Goal: Task Accomplishment & Management: Manage account settings

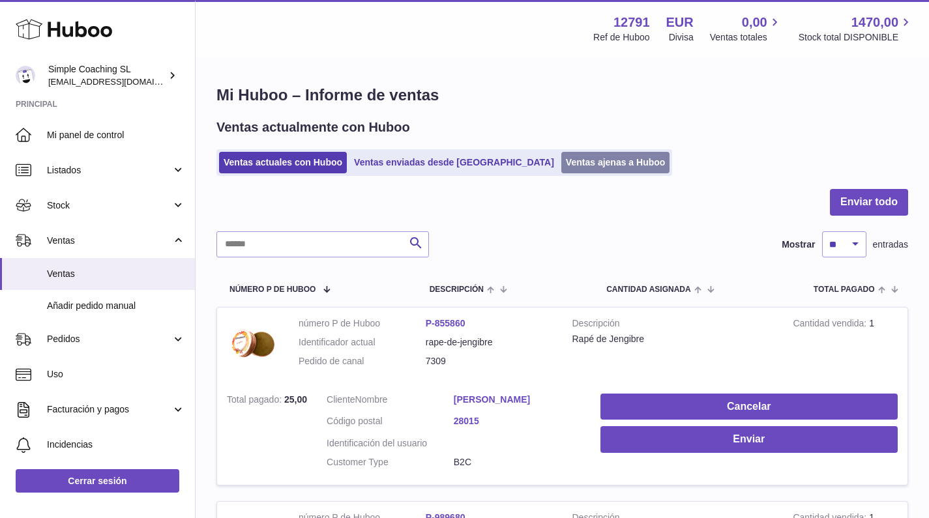
click at [561, 155] on link "Ventas ajenas a Huboo" at bounding box center [615, 163] width 109 height 22
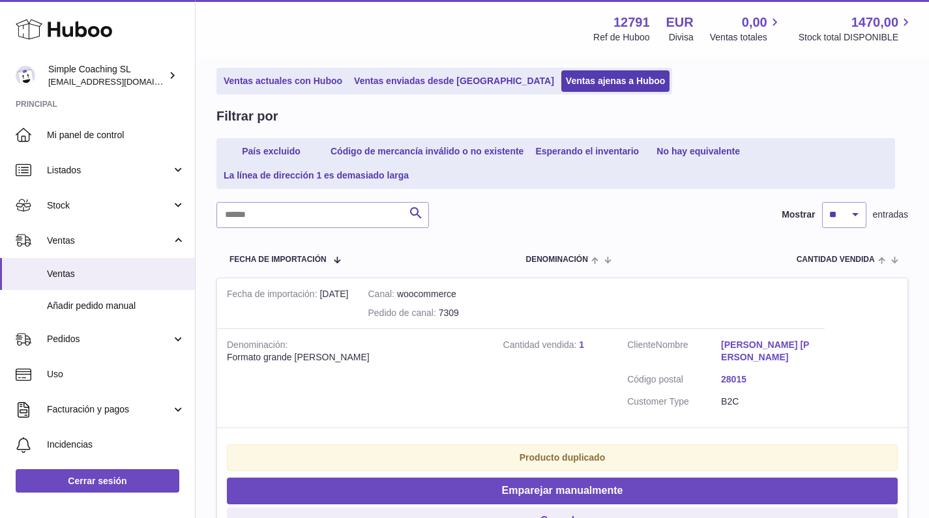
scroll to position [104, 0]
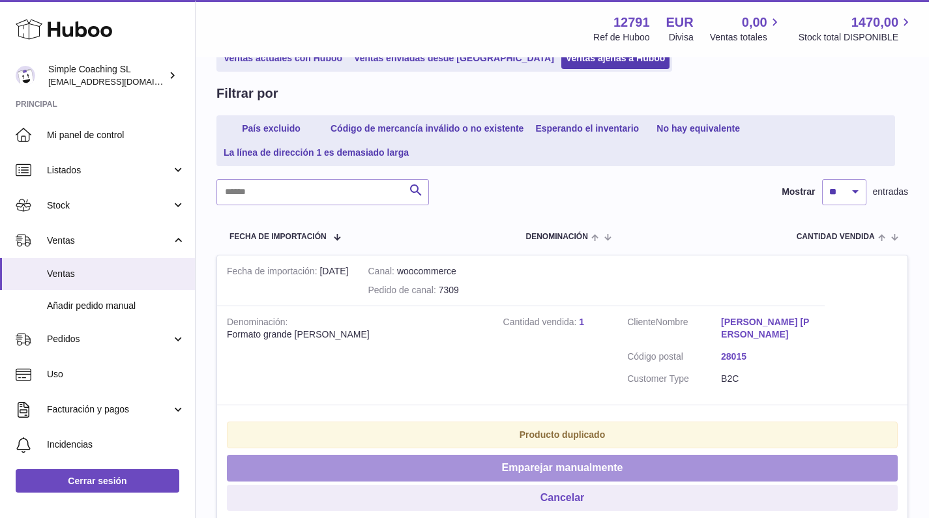
click at [482, 457] on button "Emparejar manualmente" at bounding box center [562, 468] width 671 height 27
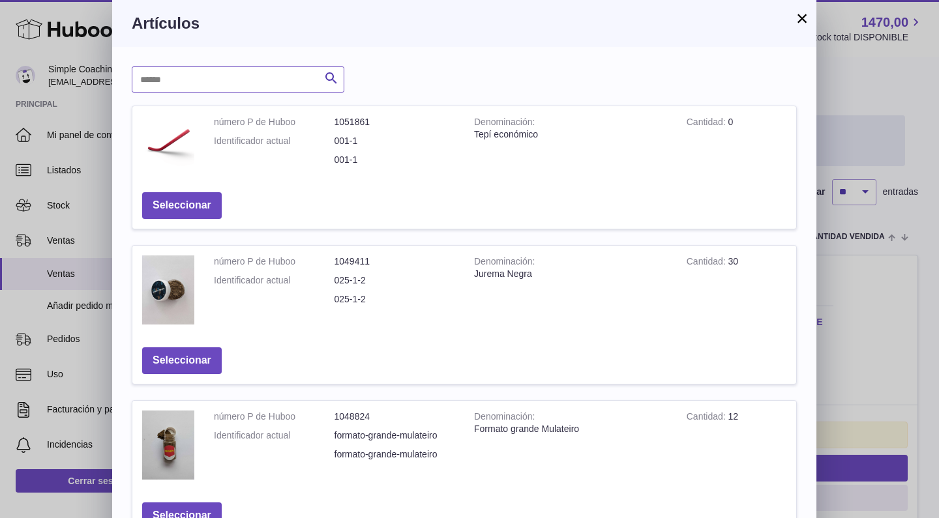
click at [244, 81] on input "text" at bounding box center [238, 79] width 213 height 26
type input "*********"
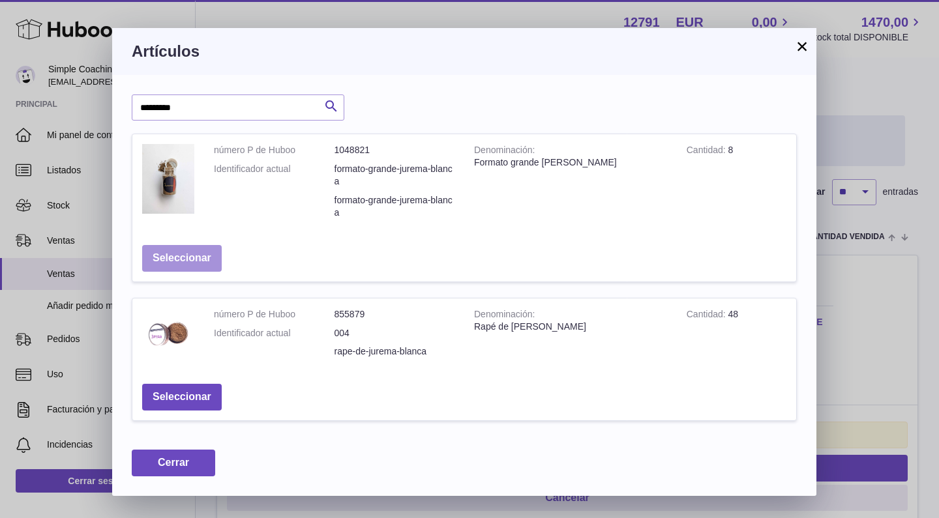
click at [182, 252] on button "Seleccionar" at bounding box center [182, 258] width 80 height 27
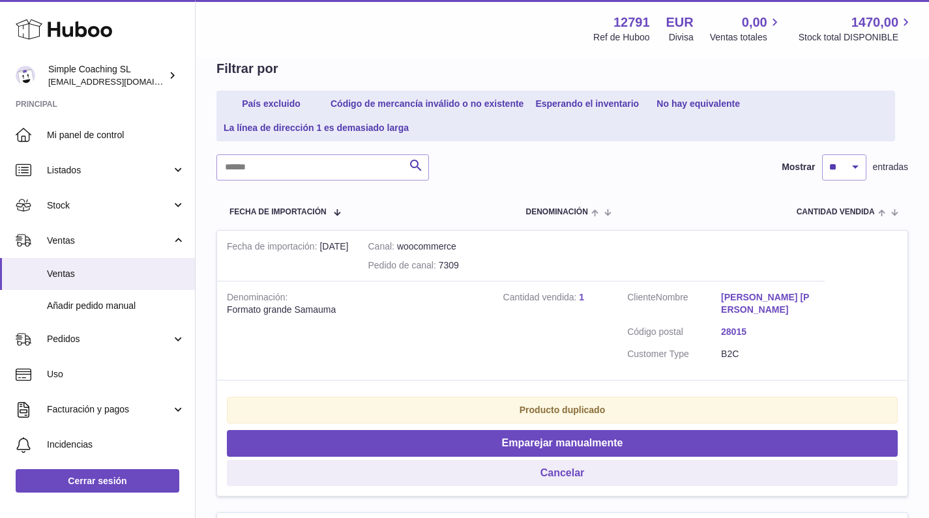
scroll to position [254, 0]
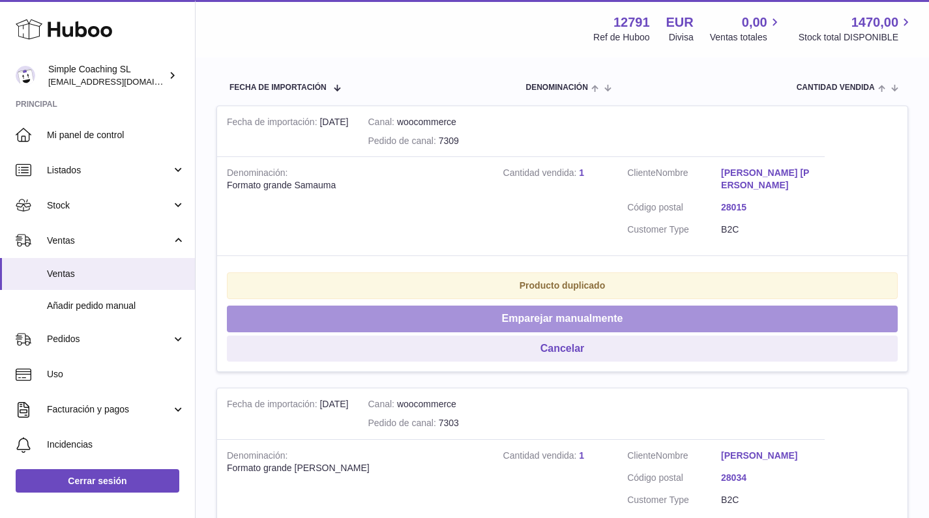
click at [533, 306] on button "Emparejar manualmente" at bounding box center [562, 319] width 671 height 27
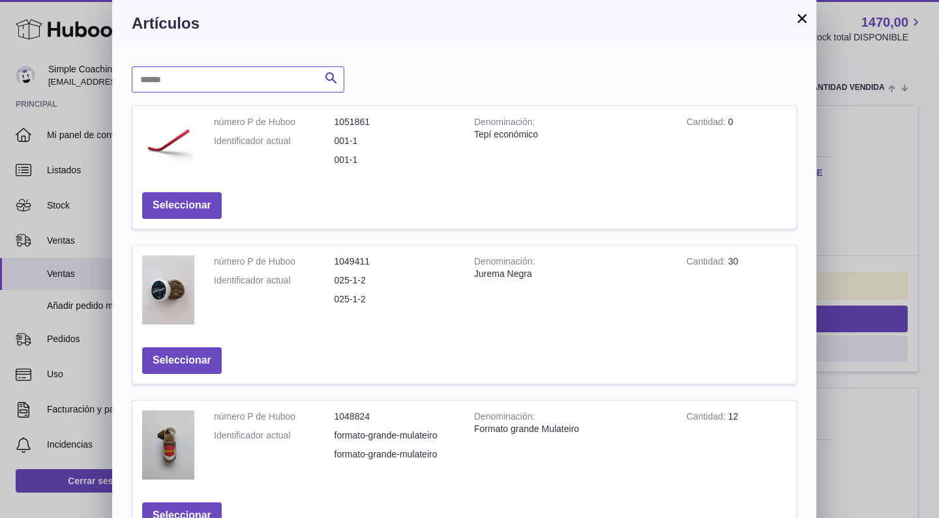
click at [186, 79] on input "text" at bounding box center [238, 79] width 213 height 26
type input "****"
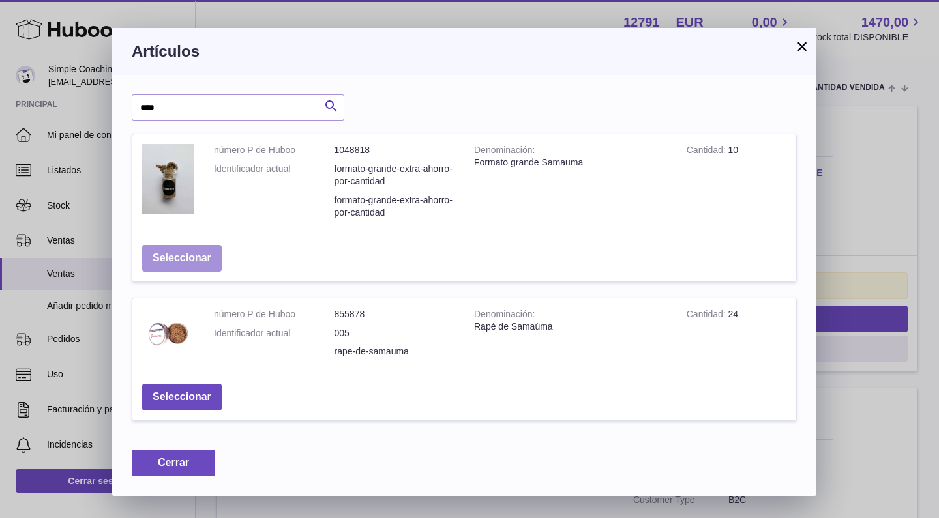
click at [192, 256] on button "Seleccionar" at bounding box center [182, 258] width 80 height 27
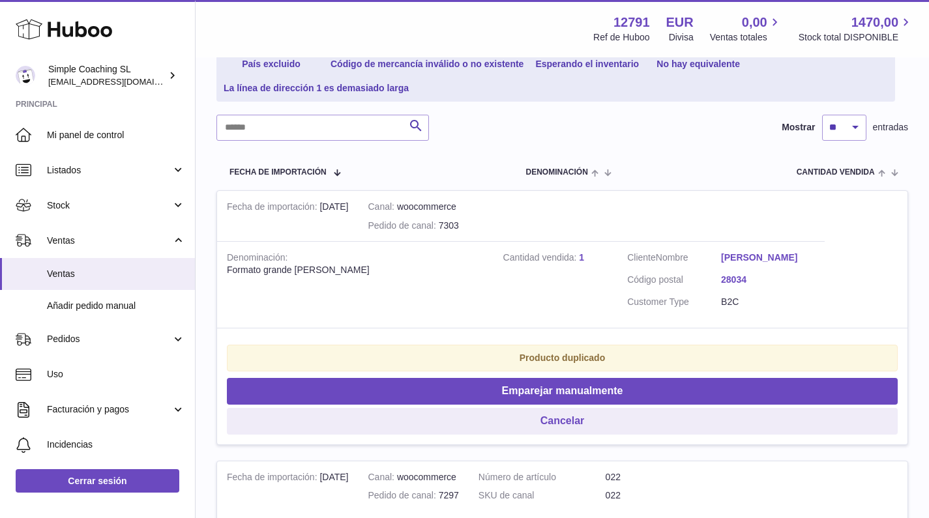
scroll to position [37, 0]
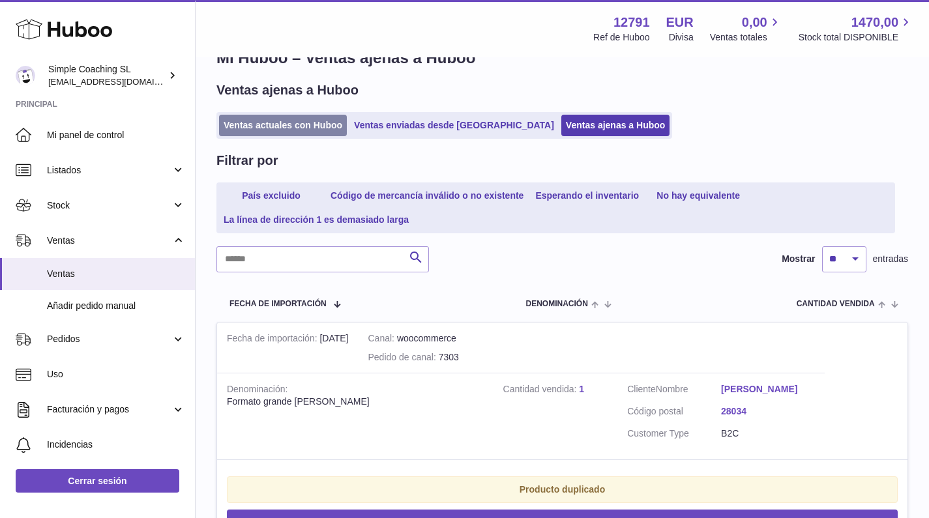
click at [323, 124] on link "Ventas actuales con Huboo" at bounding box center [283, 126] width 128 height 22
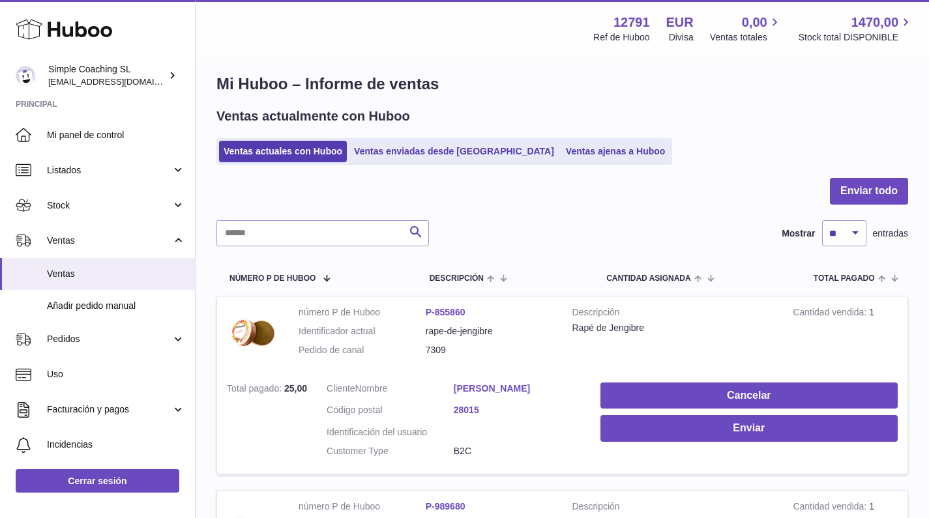
scroll to position [113, 0]
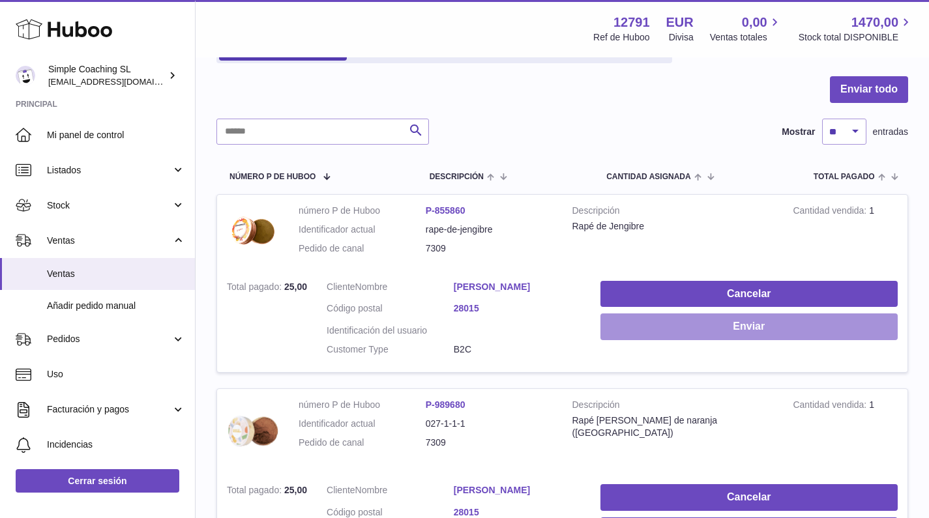
click at [628, 327] on button "Enviar" at bounding box center [748, 327] width 297 height 27
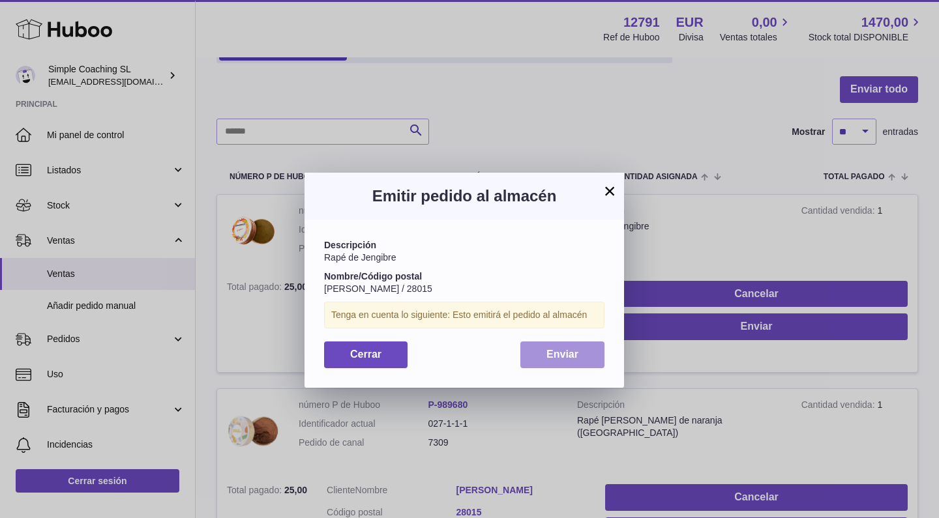
click at [584, 351] on button "Enviar" at bounding box center [562, 355] width 84 height 27
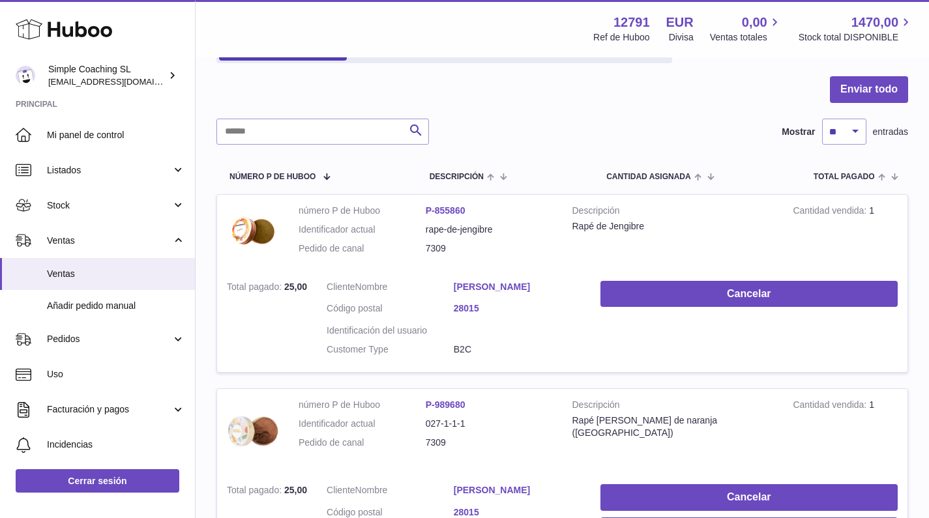
scroll to position [138, 0]
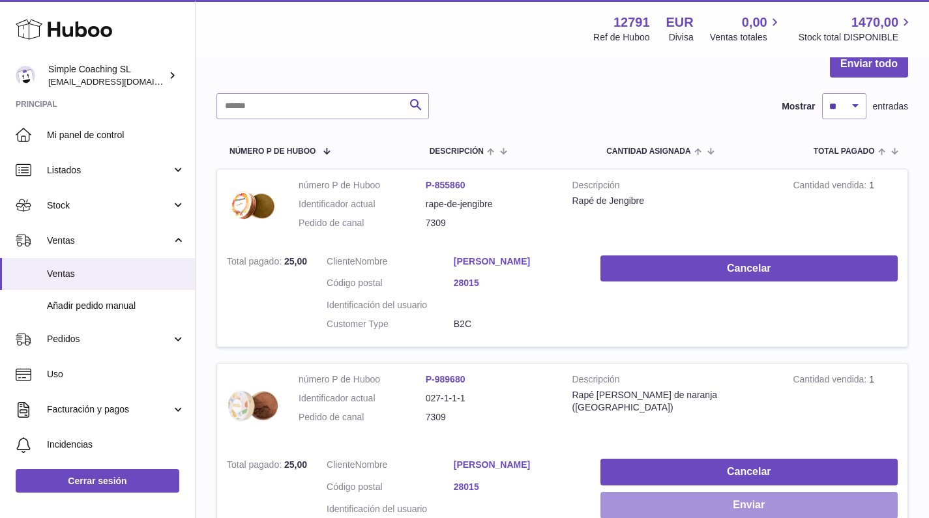
click at [754, 503] on button "Enviar" at bounding box center [748, 505] width 297 height 27
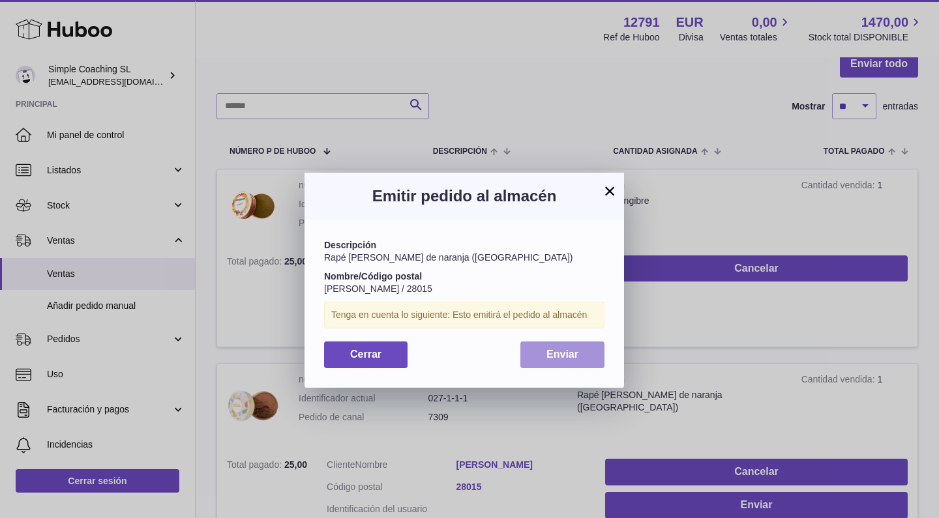
click at [574, 349] on span "Enviar" at bounding box center [562, 354] width 32 height 11
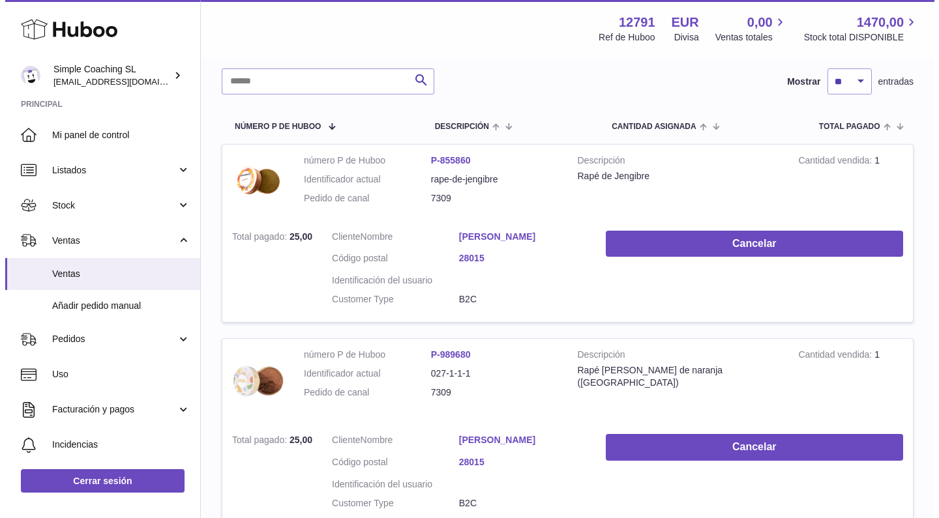
scroll to position [223, 0]
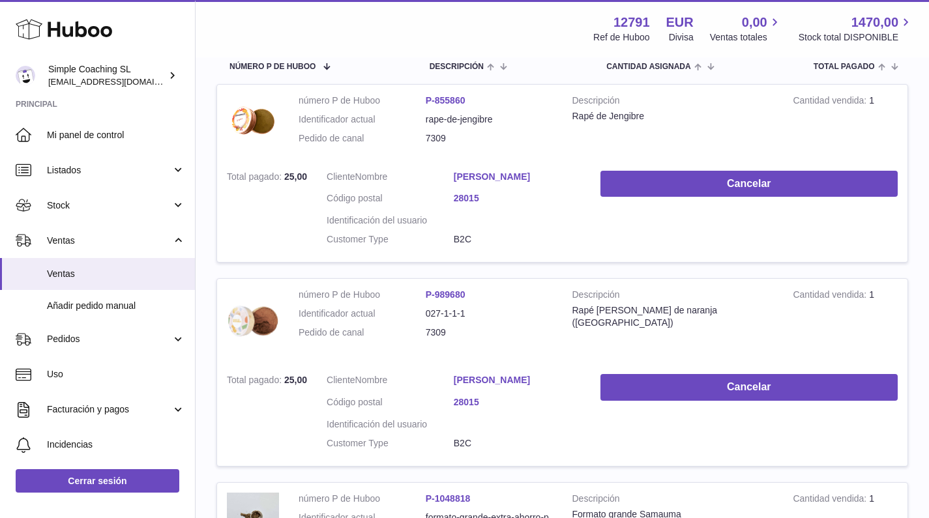
click at [516, 375] on link "[PERSON_NAME] [PERSON_NAME]" at bounding box center [517, 380] width 127 height 12
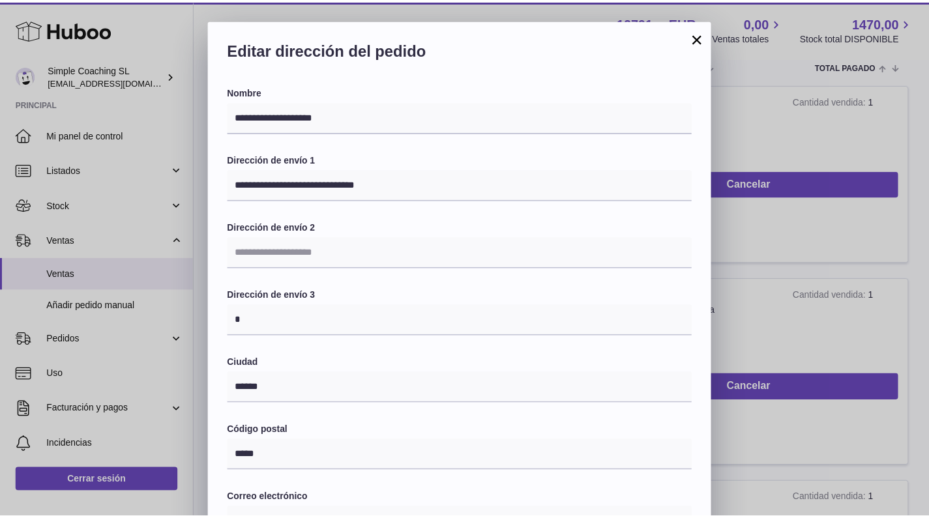
scroll to position [297, 0]
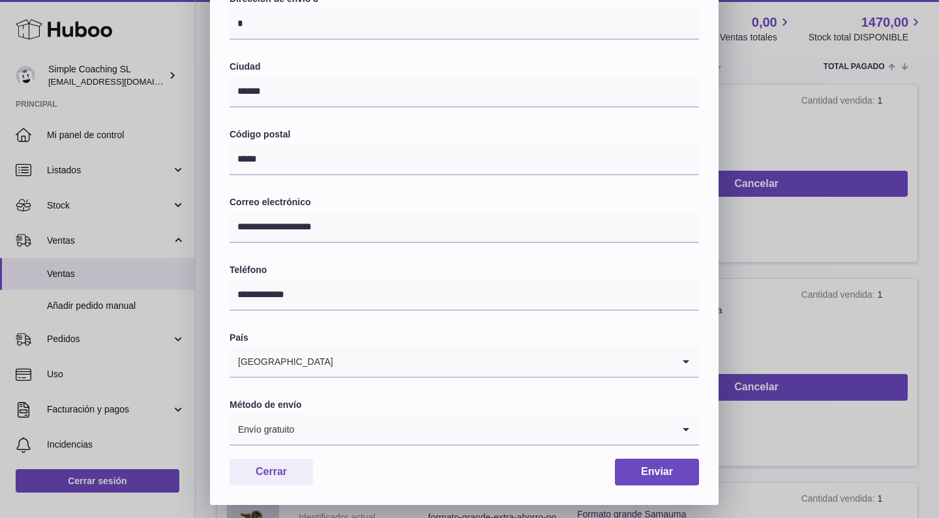
click at [816, 271] on div "**********" at bounding box center [469, 114] width 939 height 782
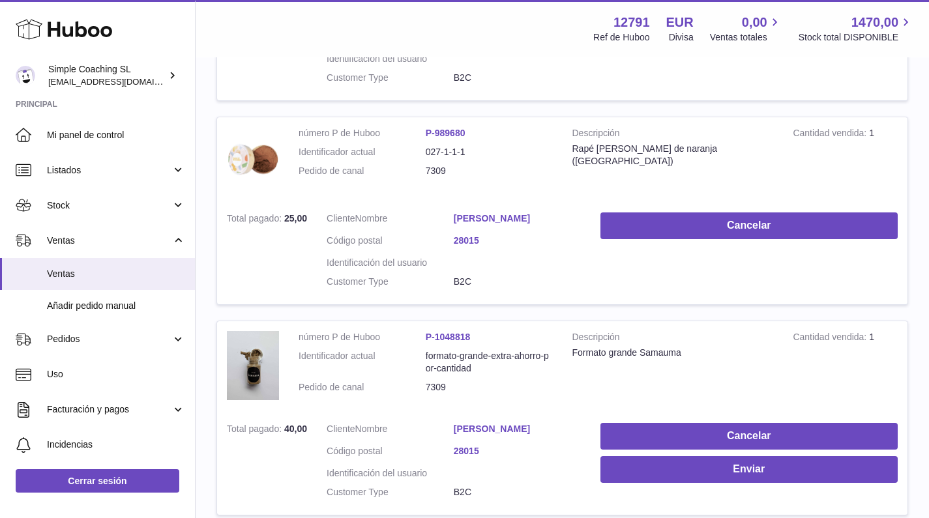
scroll to position [616, 0]
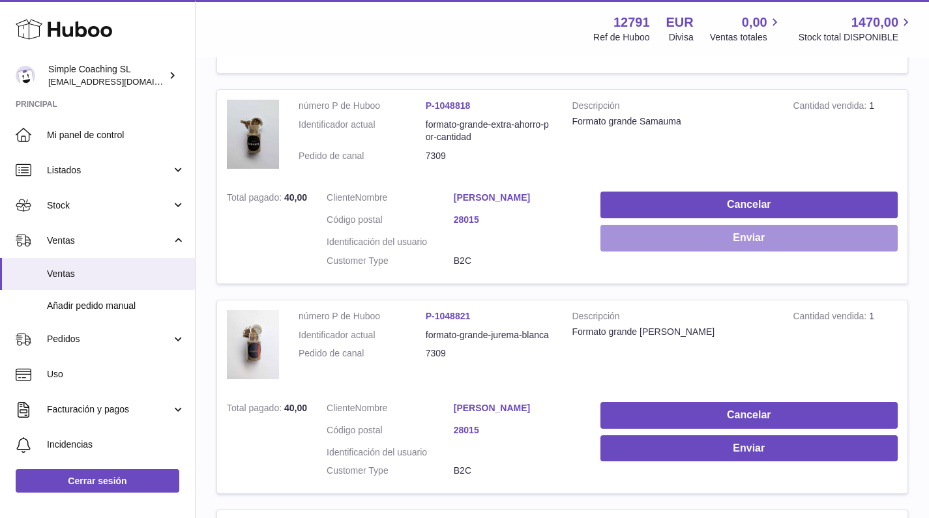
click at [684, 237] on button "Enviar" at bounding box center [748, 238] width 297 height 27
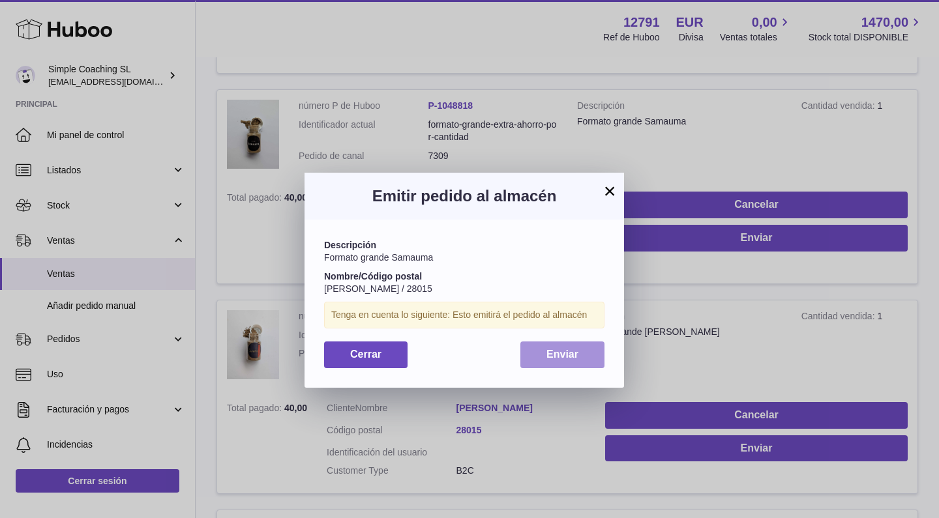
click at [572, 349] on span "Enviar" at bounding box center [562, 354] width 32 height 11
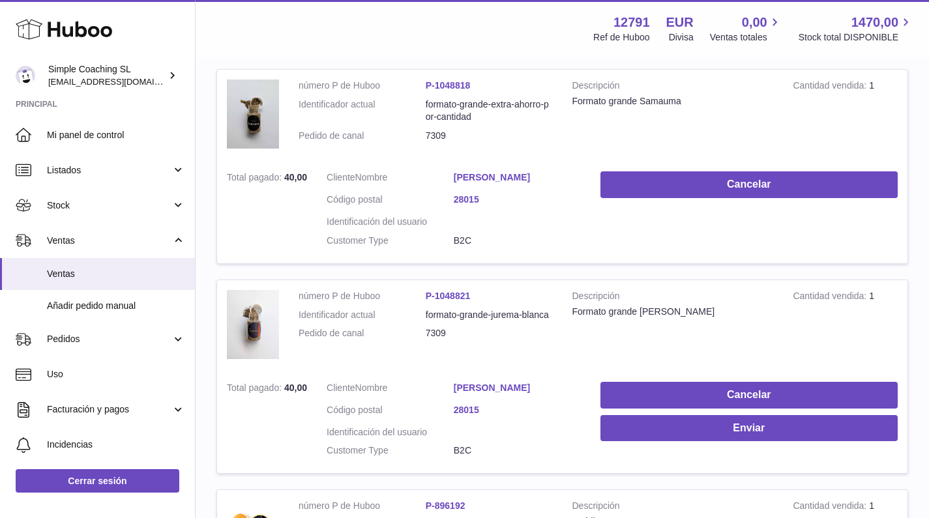
scroll to position [718, 0]
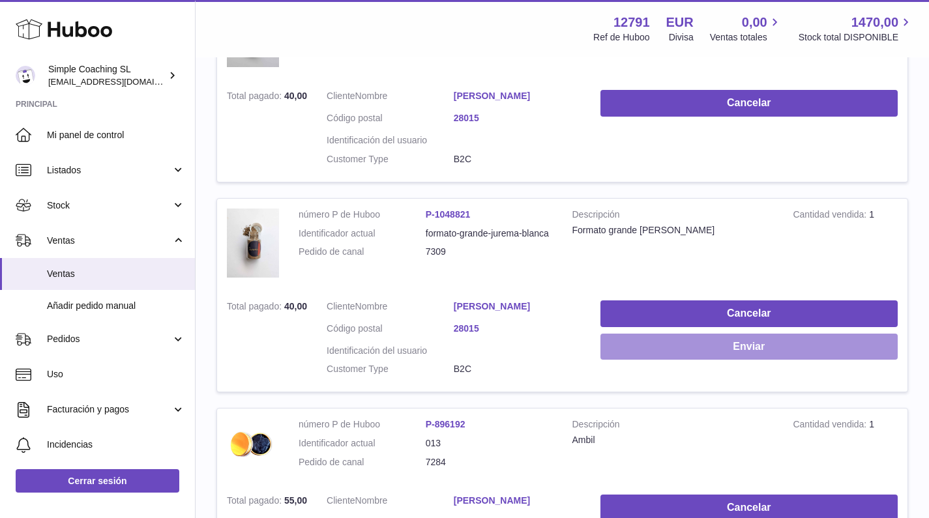
click at [664, 334] on button "Enviar" at bounding box center [748, 347] width 297 height 27
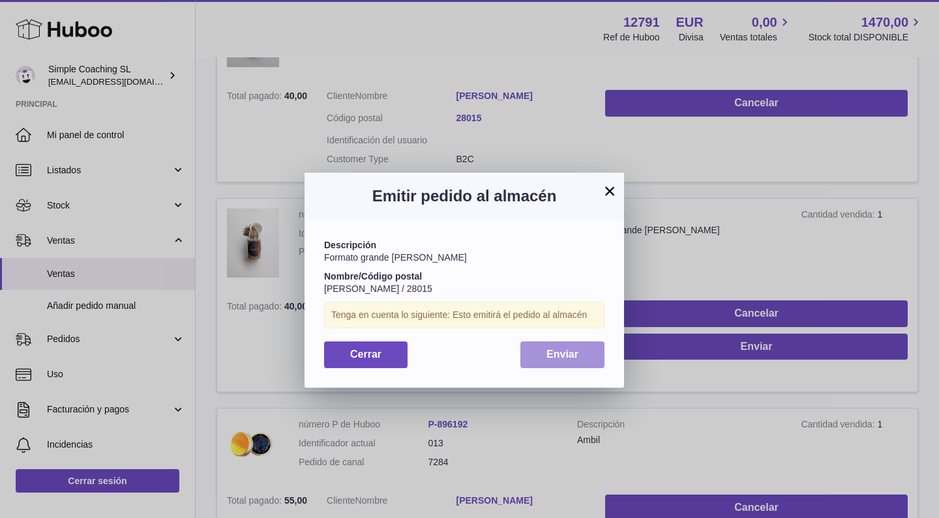
click at [536, 351] on button "Enviar" at bounding box center [562, 355] width 84 height 27
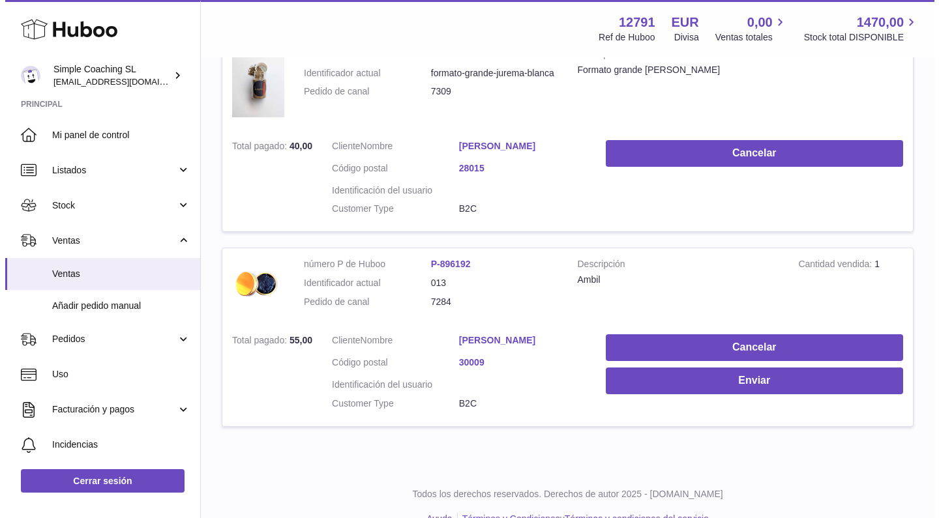
scroll to position [885, 0]
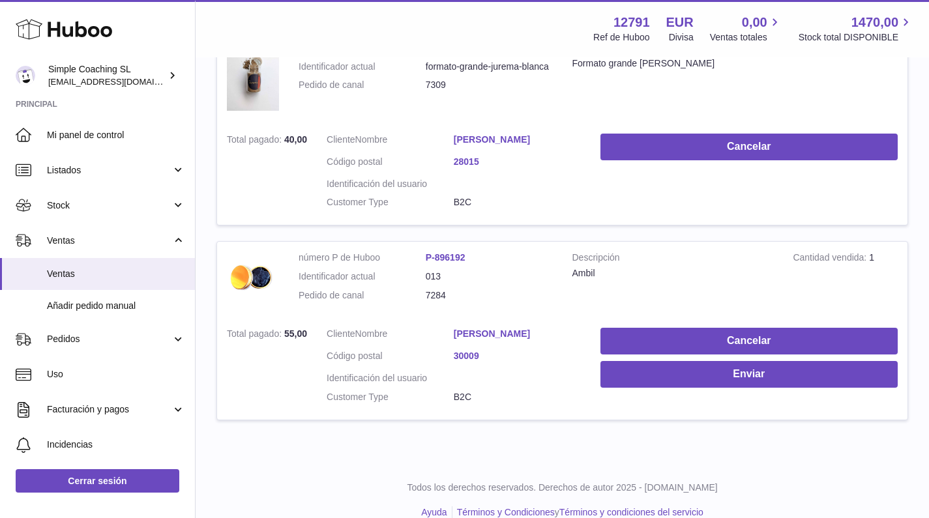
click at [479, 328] on link "Ernesto Diaz" at bounding box center [517, 334] width 127 height 12
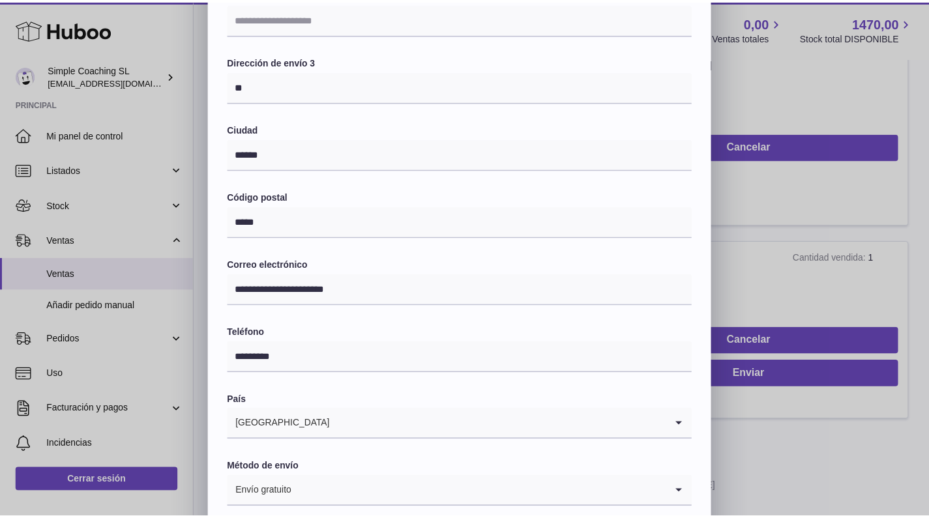
scroll to position [241, 0]
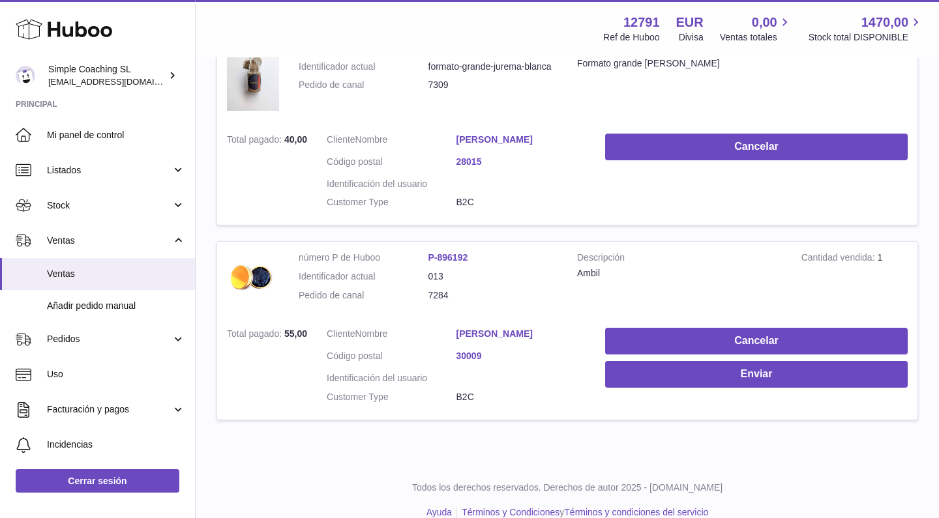
click at [793, 254] on div at bounding box center [469, 259] width 939 height 518
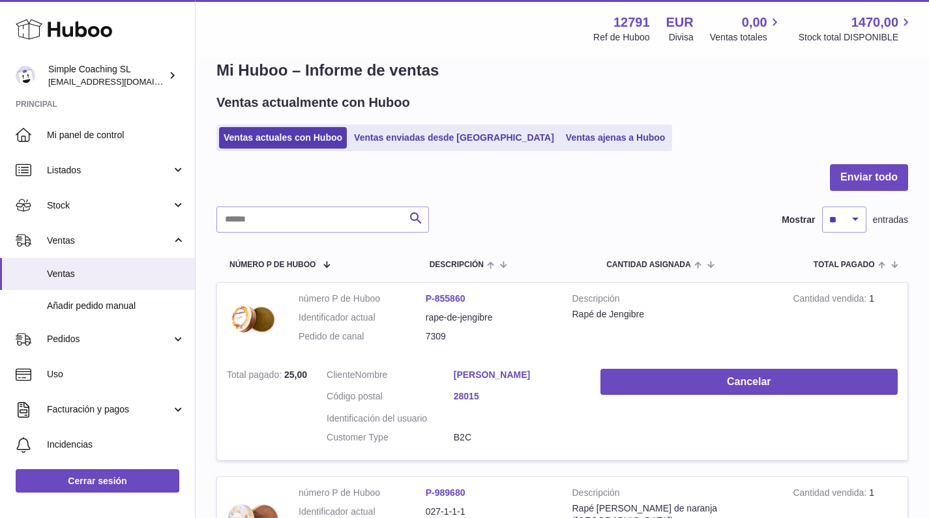
scroll to position [0, 0]
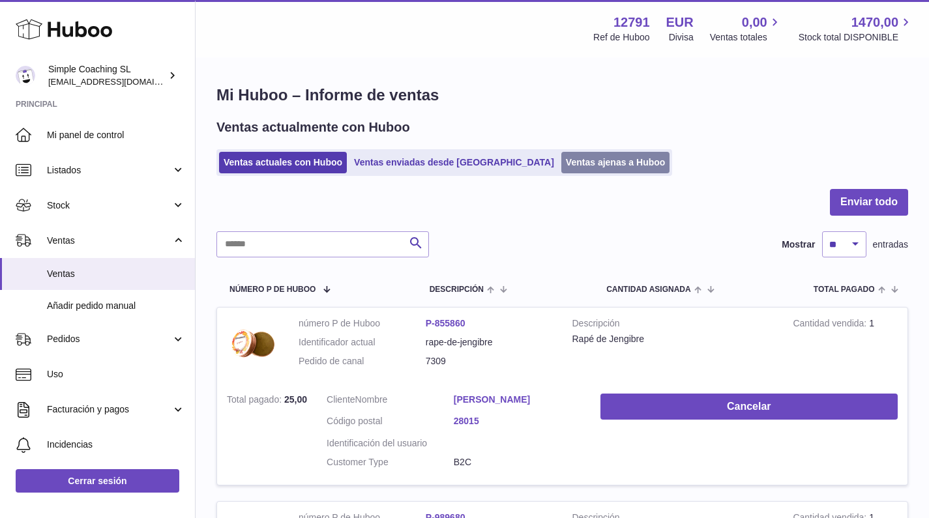
click at [561, 166] on link "Ventas ajenas a Huboo" at bounding box center [615, 163] width 109 height 22
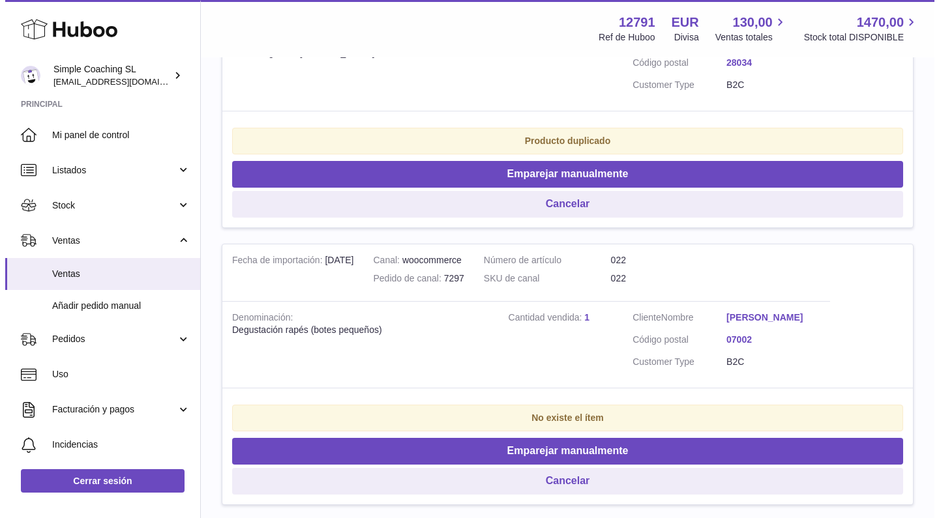
scroll to position [411, 0]
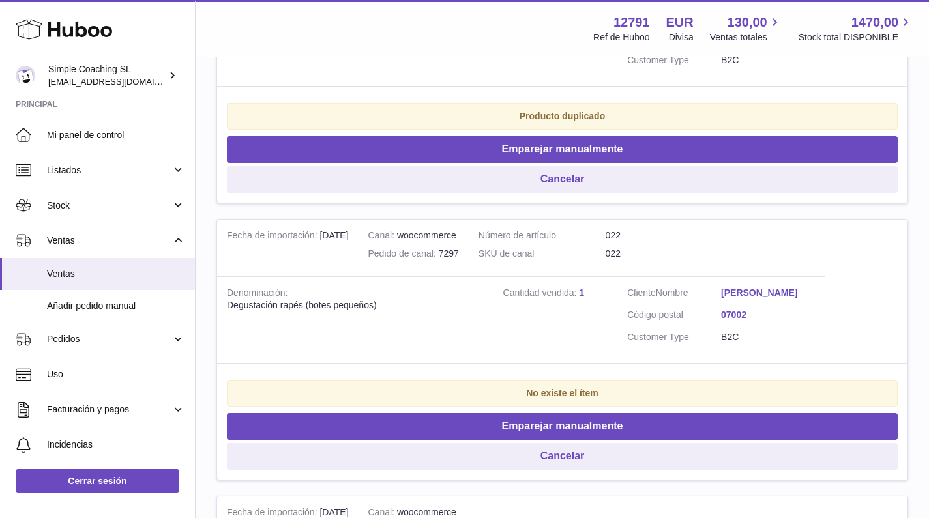
click at [736, 297] on link "Elvira Cuellar" at bounding box center [768, 293] width 94 height 12
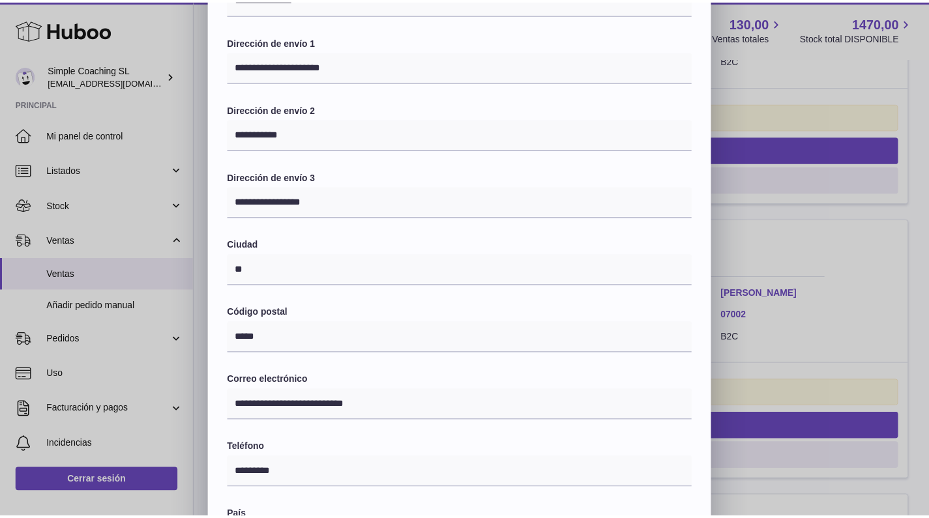
scroll to position [259, 0]
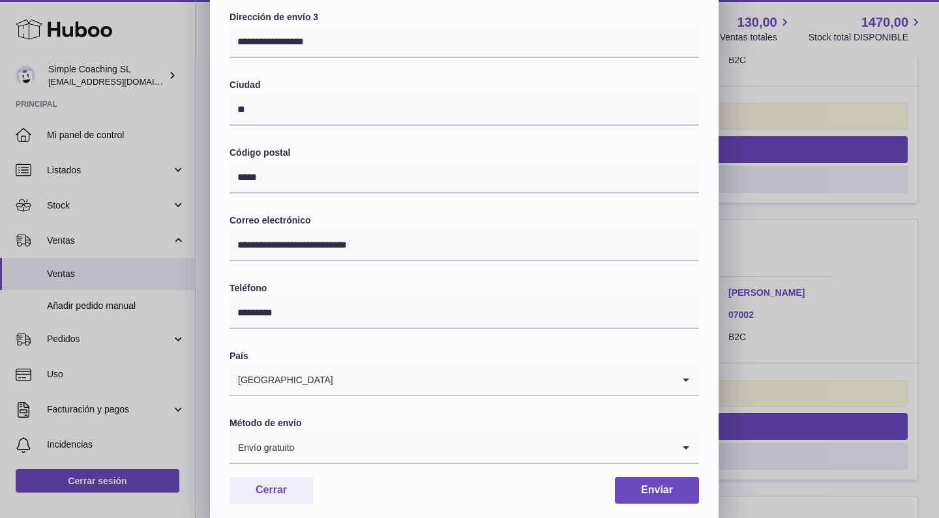
click at [776, 282] on div "**********" at bounding box center [469, 132] width 939 height 782
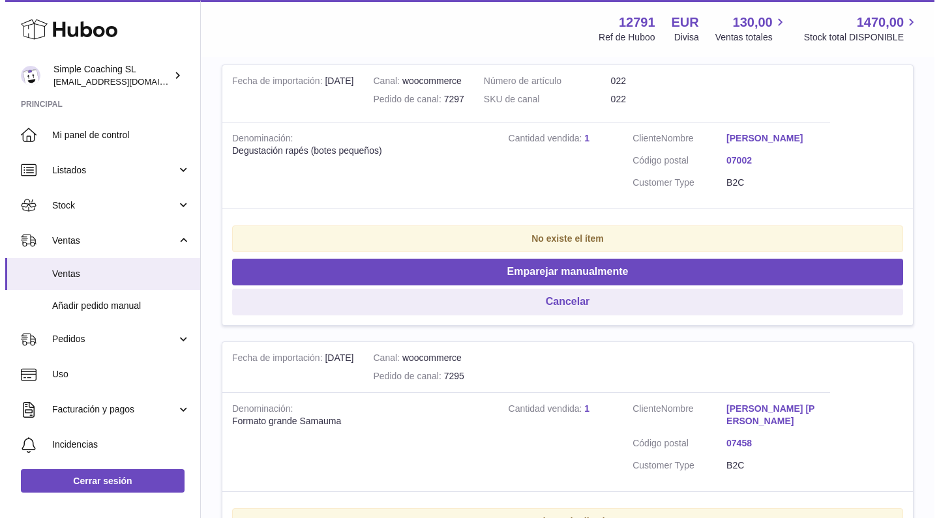
scroll to position [404, 0]
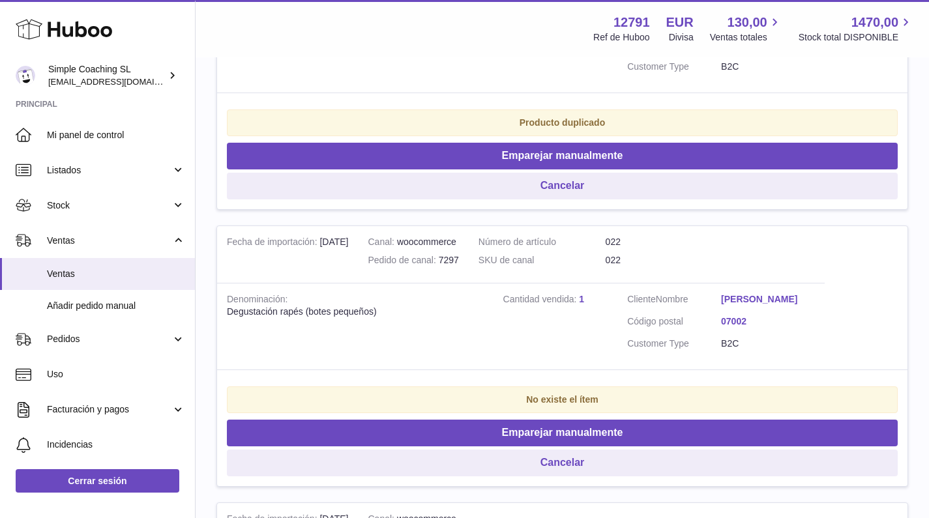
click at [754, 306] on link "[PERSON_NAME]" at bounding box center [768, 299] width 94 height 12
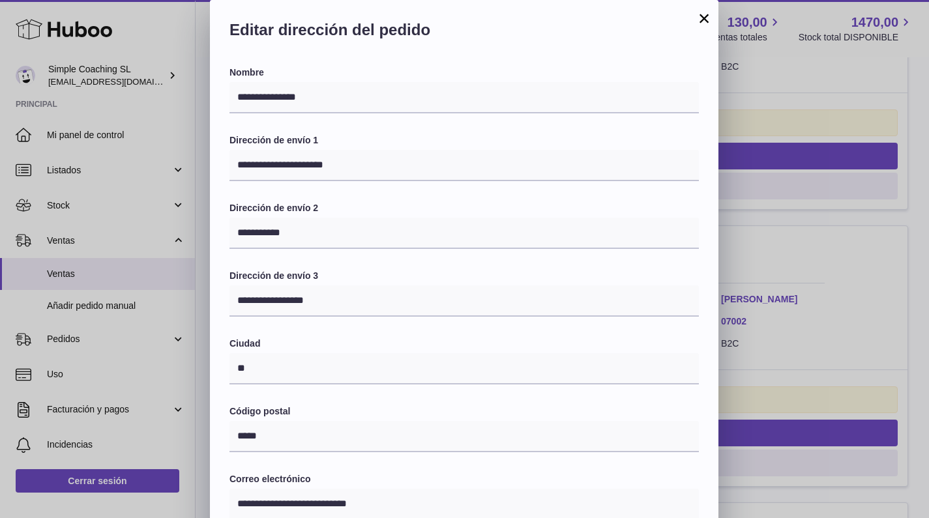
click at [817, 267] on div "**********" at bounding box center [464, 391] width 929 height 782
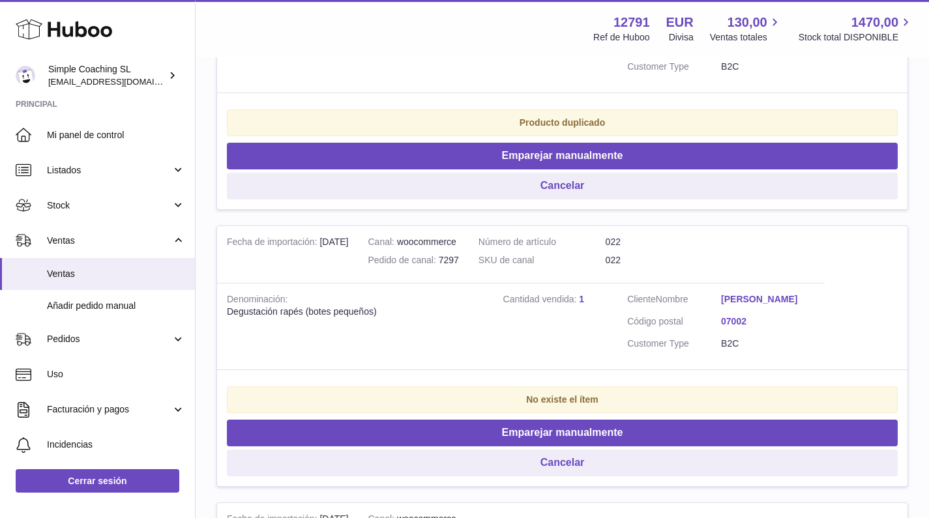
click at [747, 301] on link "[PERSON_NAME]" at bounding box center [768, 299] width 94 height 12
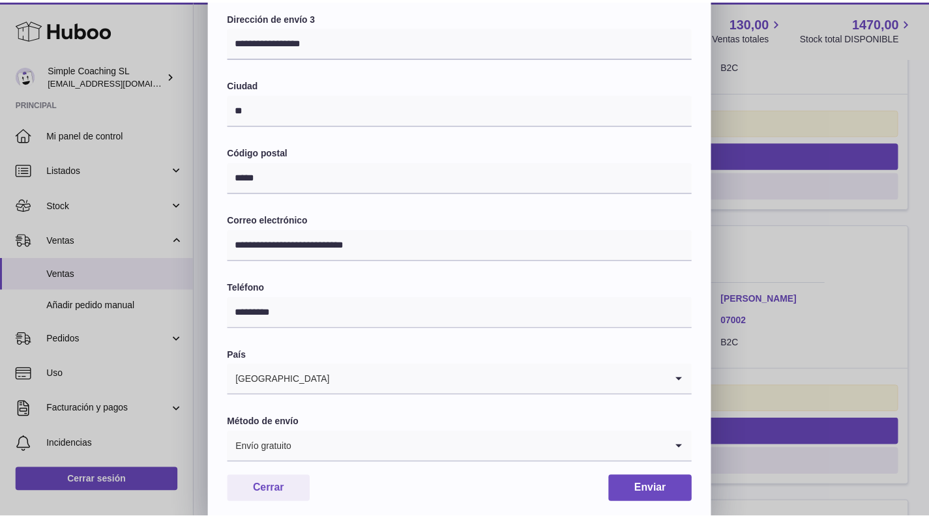
scroll to position [0, 0]
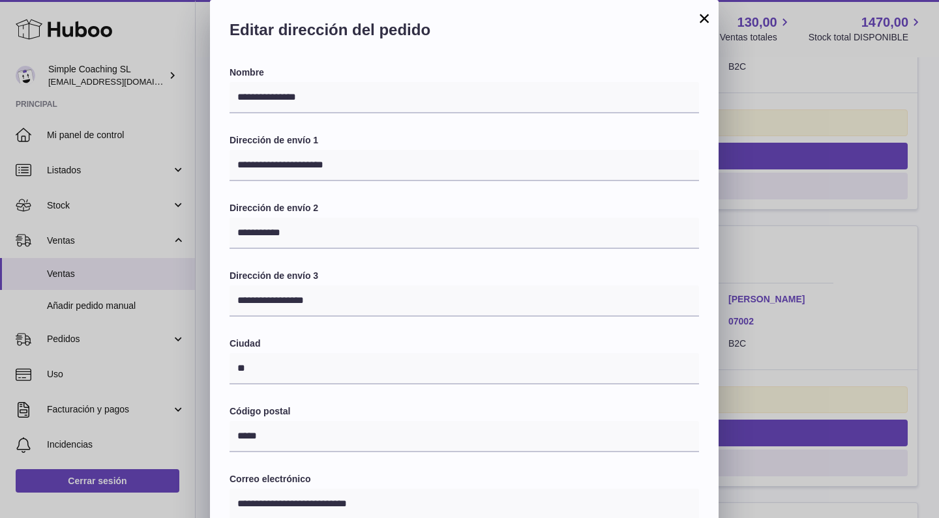
click at [823, 224] on div "**********" at bounding box center [469, 391] width 939 height 782
